Goal: Entertainment & Leisure: Consume media (video, audio)

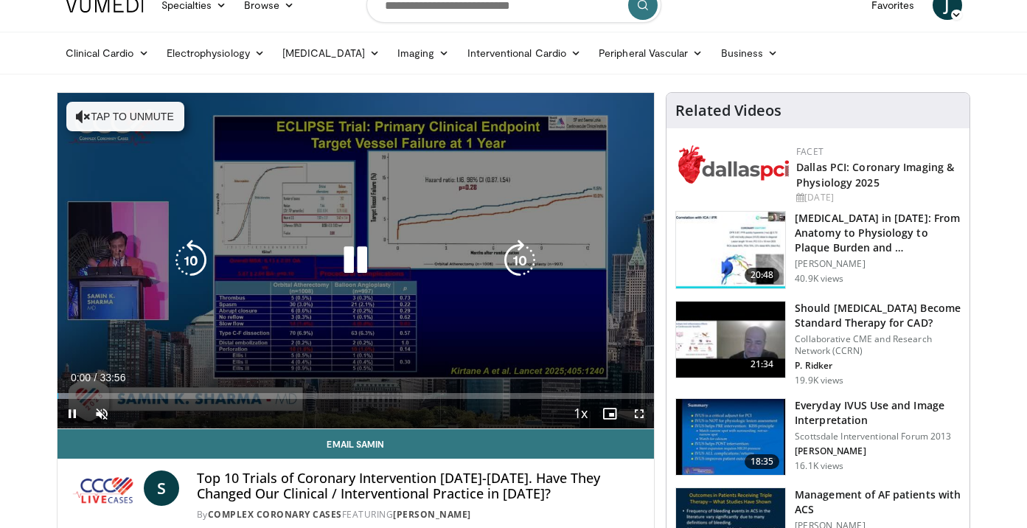
click at [351, 268] on icon "Video Player" at bounding box center [355, 260] width 41 height 41
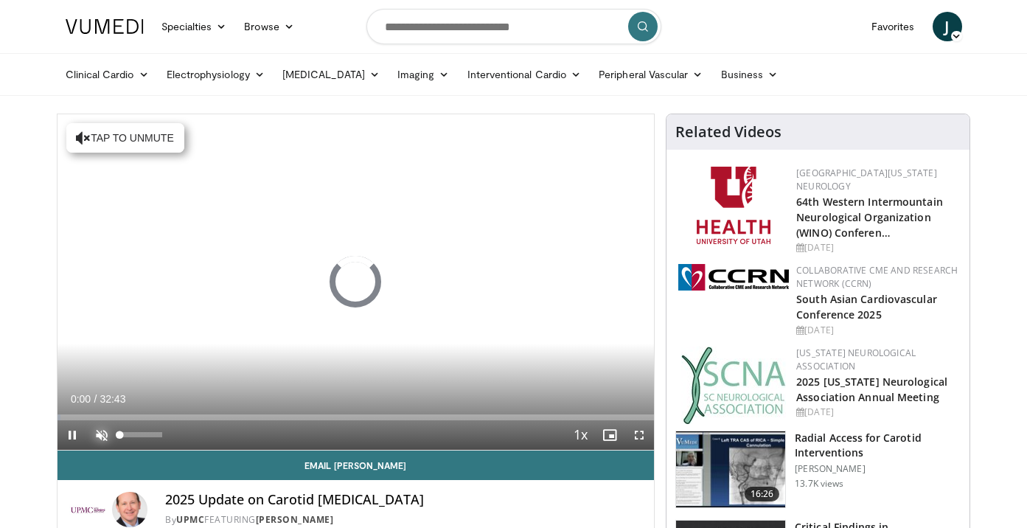
click at [100, 436] on span "Video Player" at bounding box center [102, 435] width 30 height 30
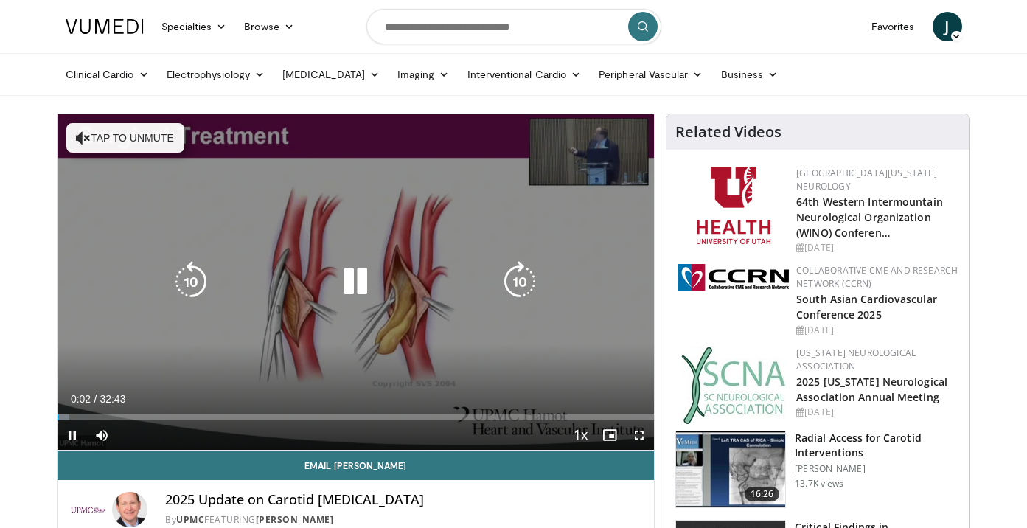
click at [359, 281] on icon "Video Player" at bounding box center [355, 281] width 41 height 41
click at [350, 291] on icon "Video Player" at bounding box center [355, 281] width 41 height 41
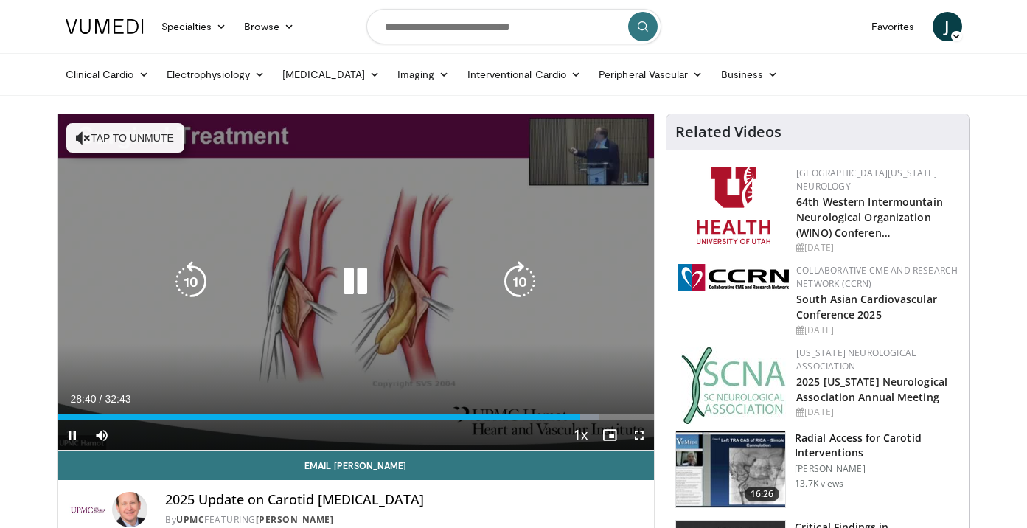
click at [360, 288] on icon "Video Player" at bounding box center [355, 281] width 41 height 41
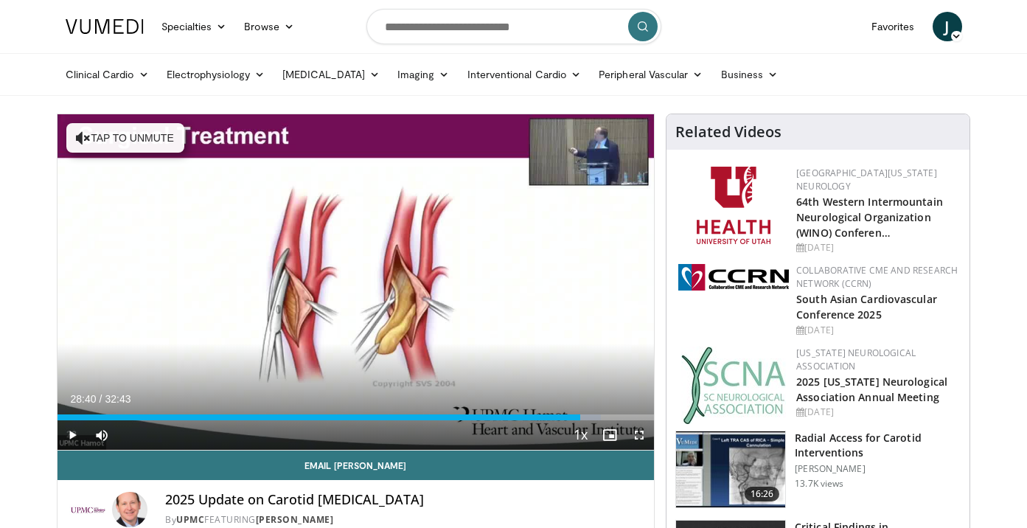
click at [341, 267] on button "Video Player" at bounding box center [356, 282] width 30 height 30
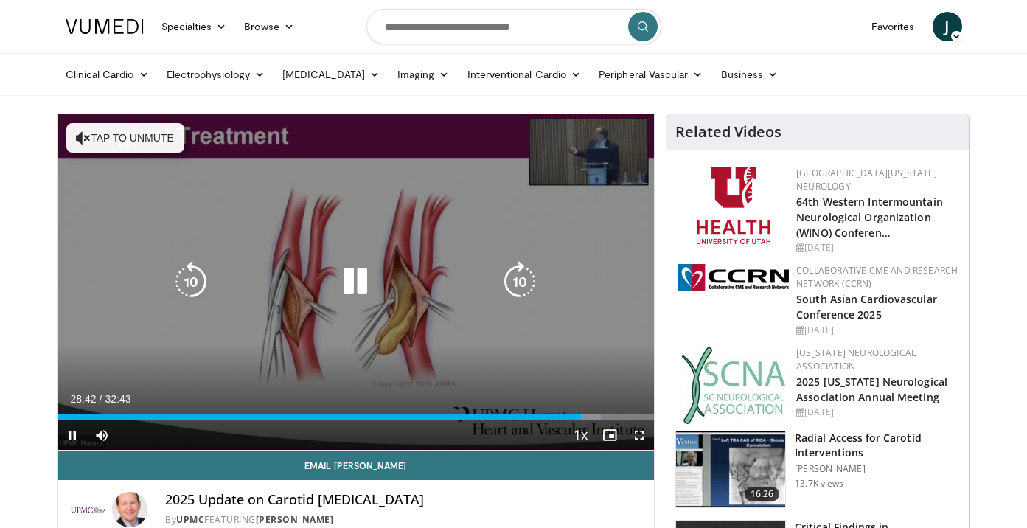
click at [343, 288] on icon "Video Player" at bounding box center [355, 281] width 41 height 41
